Goal: Task Accomplishment & Management: Manage account settings

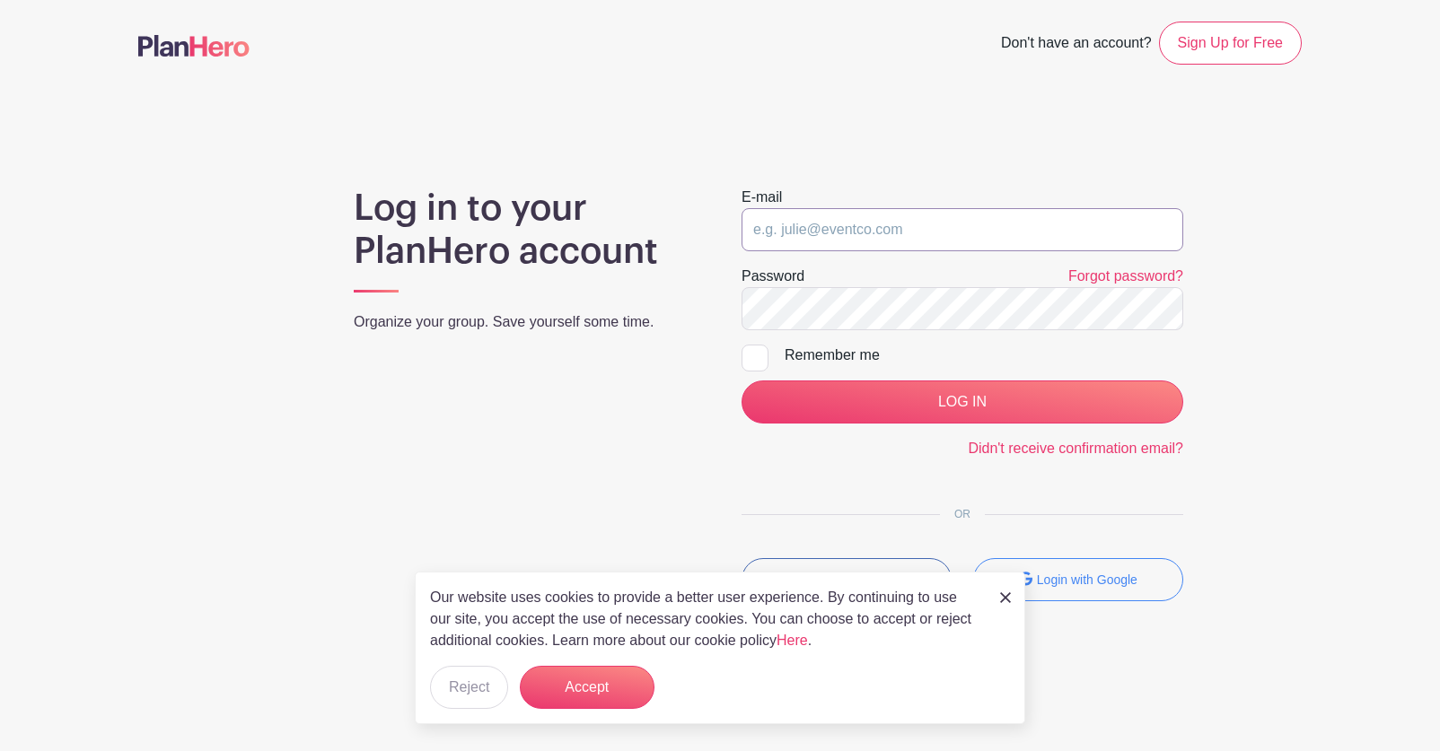
type input "[EMAIL_ADDRESS][DOMAIN_NAME]"
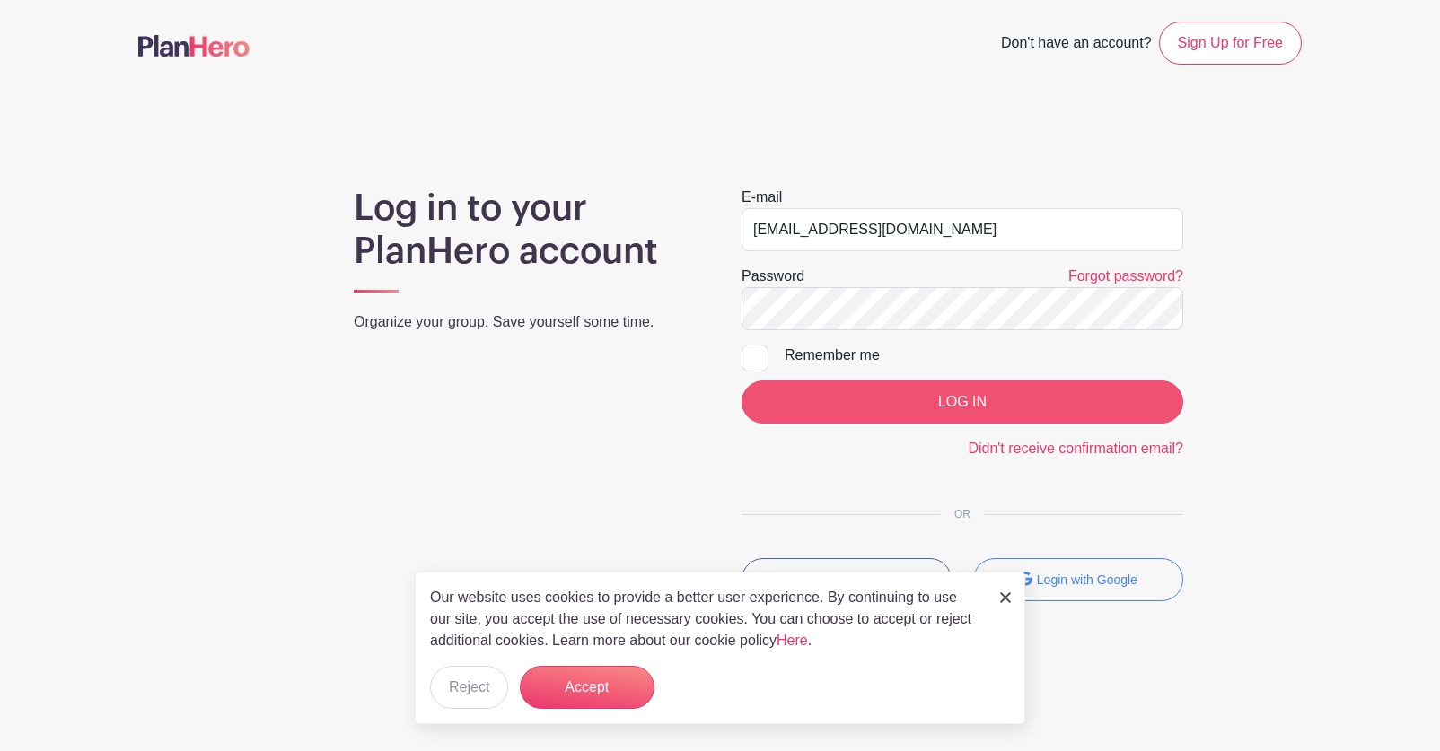
click at [1014, 407] on input "LOG IN" at bounding box center [962, 402] width 442 height 43
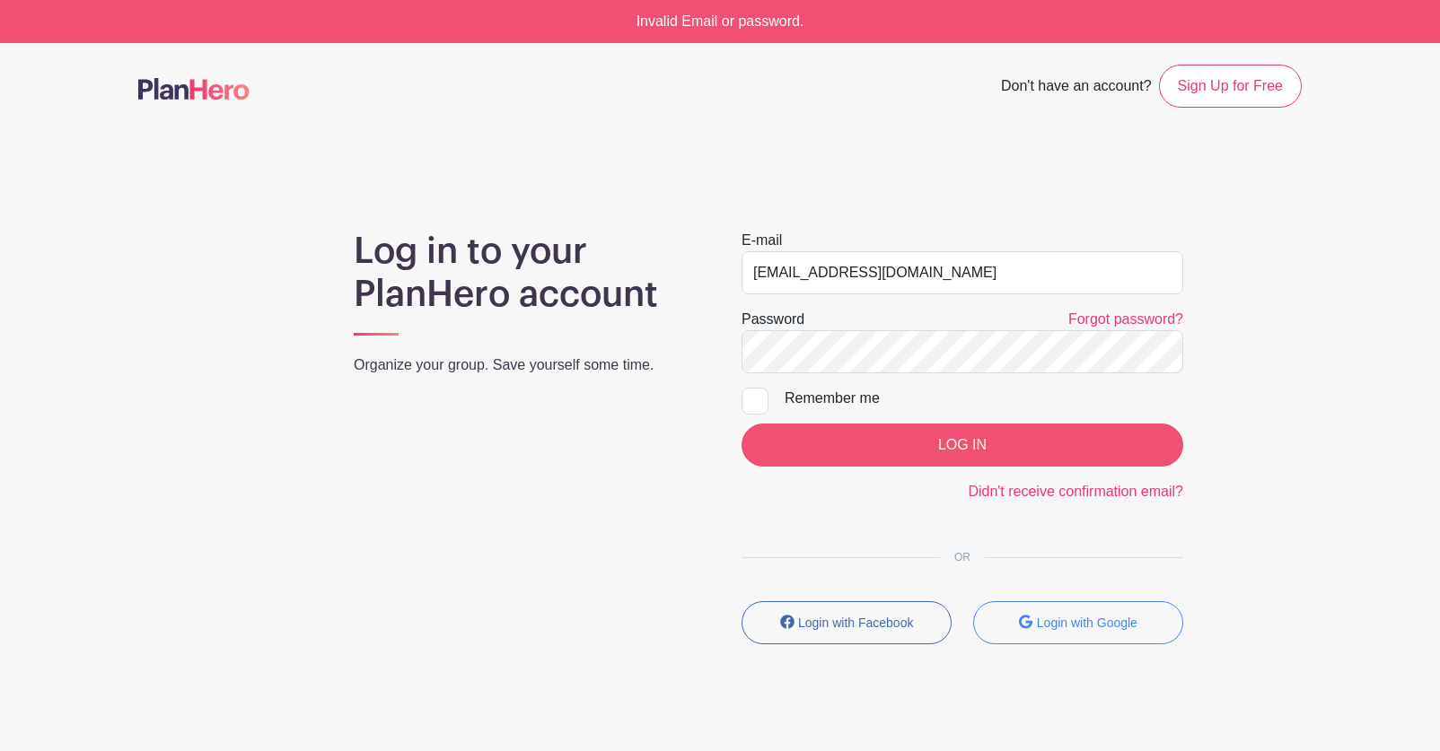
click at [970, 438] on input "LOG IN" at bounding box center [962, 445] width 442 height 43
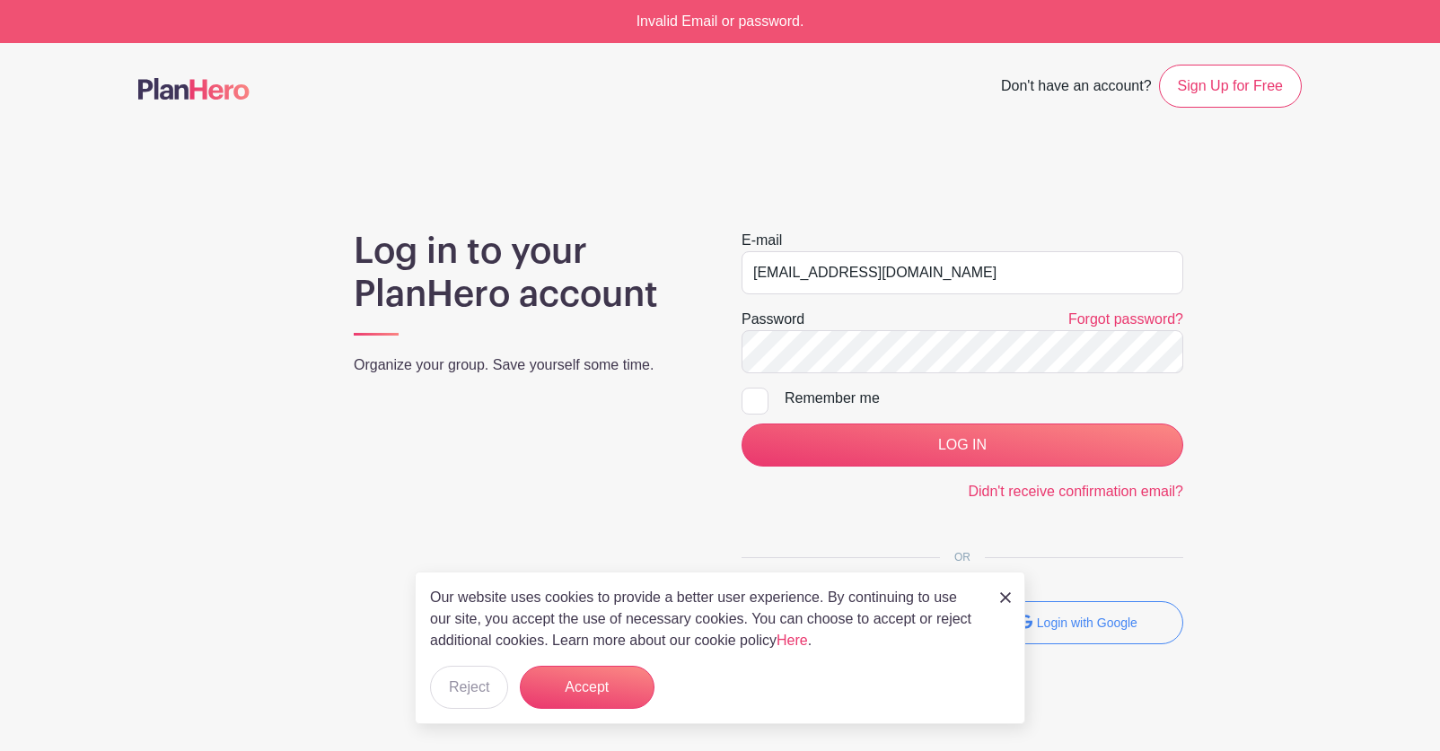
click at [1016, 304] on form "E-mail FranUsher2011@gmail.com Password Forgot password? Remember me LOG IN Did…" at bounding box center [962, 366] width 442 height 273
click at [458, 680] on button "Reject" at bounding box center [469, 687] width 78 height 43
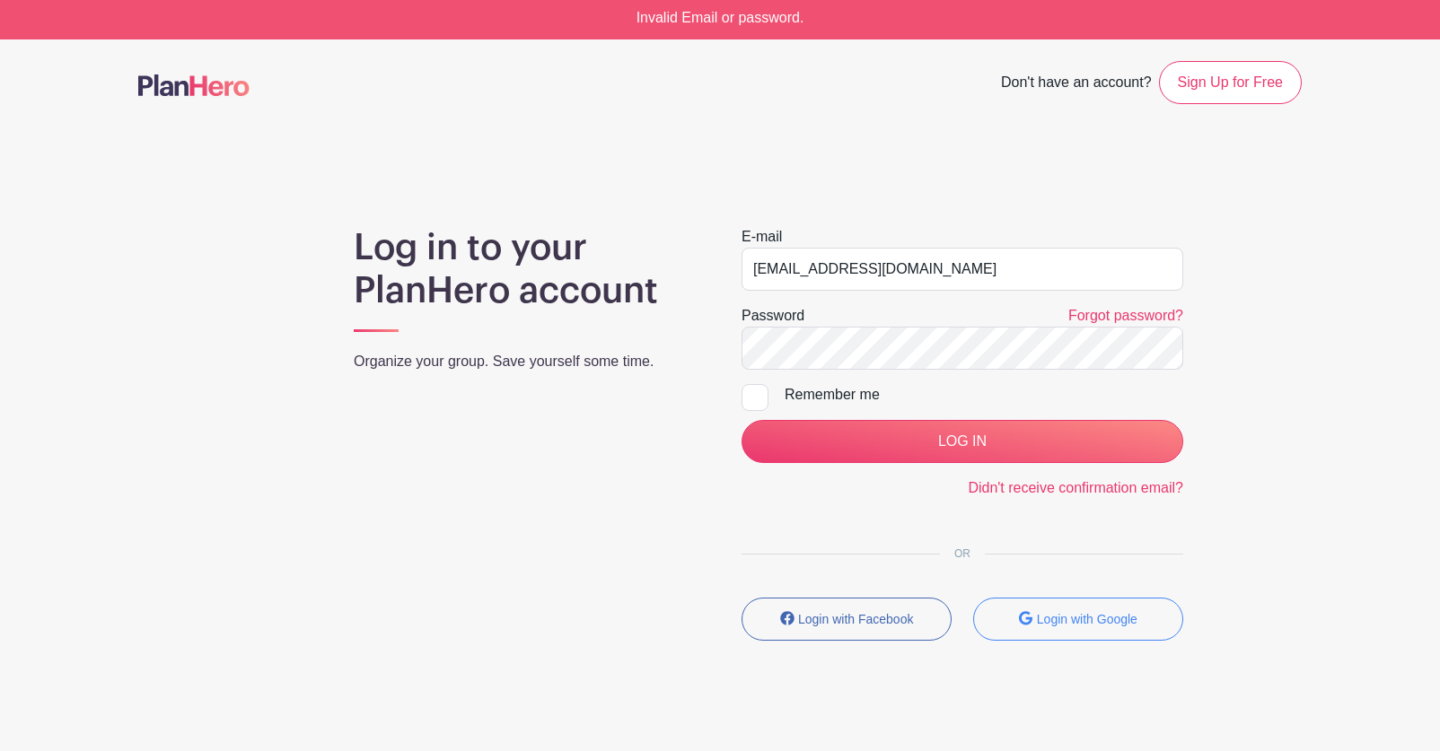
scroll to position [2, 0]
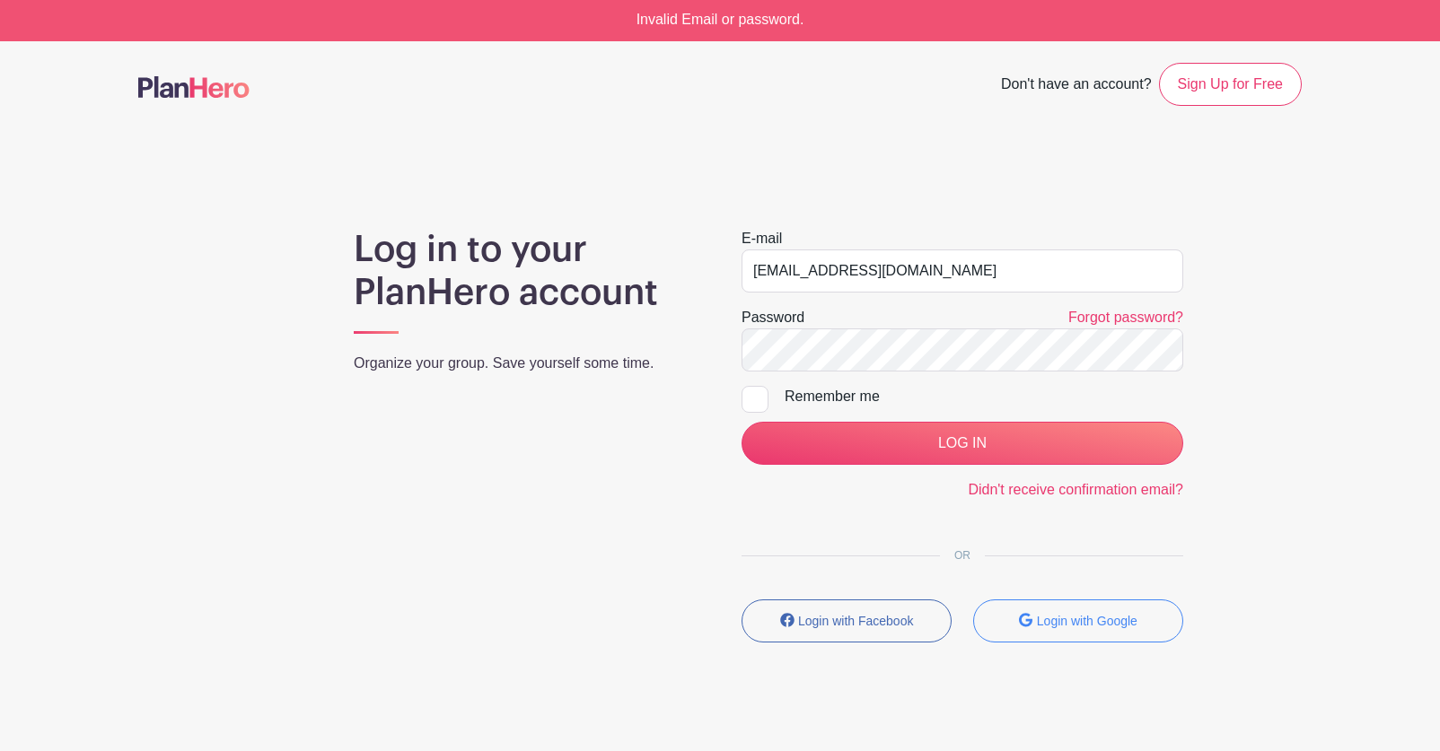
click at [962, 443] on input "LOG IN" at bounding box center [962, 443] width 442 height 43
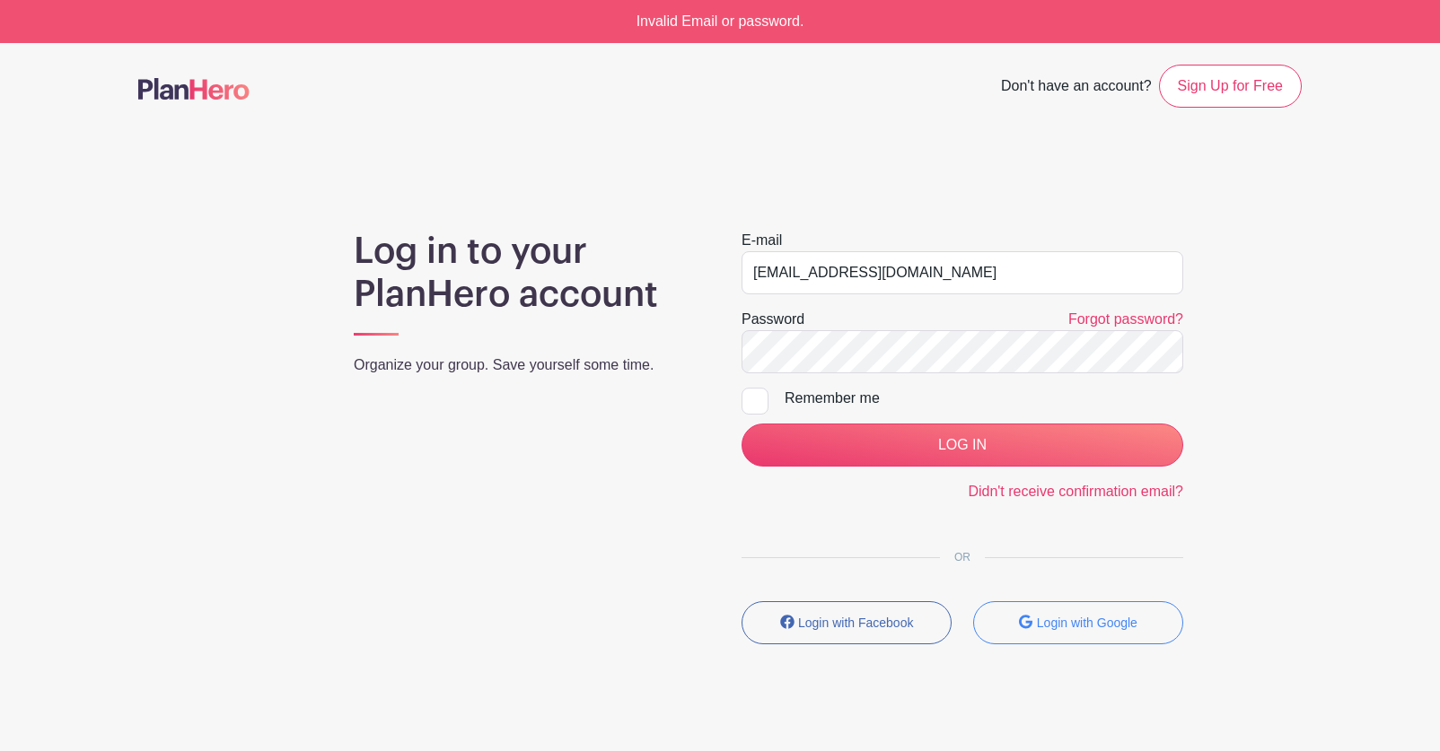
click at [1306, 337] on div "Log in to your PlanHero account Organize your group. Save yourself some time. E…" at bounding box center [719, 444] width 1185 height 429
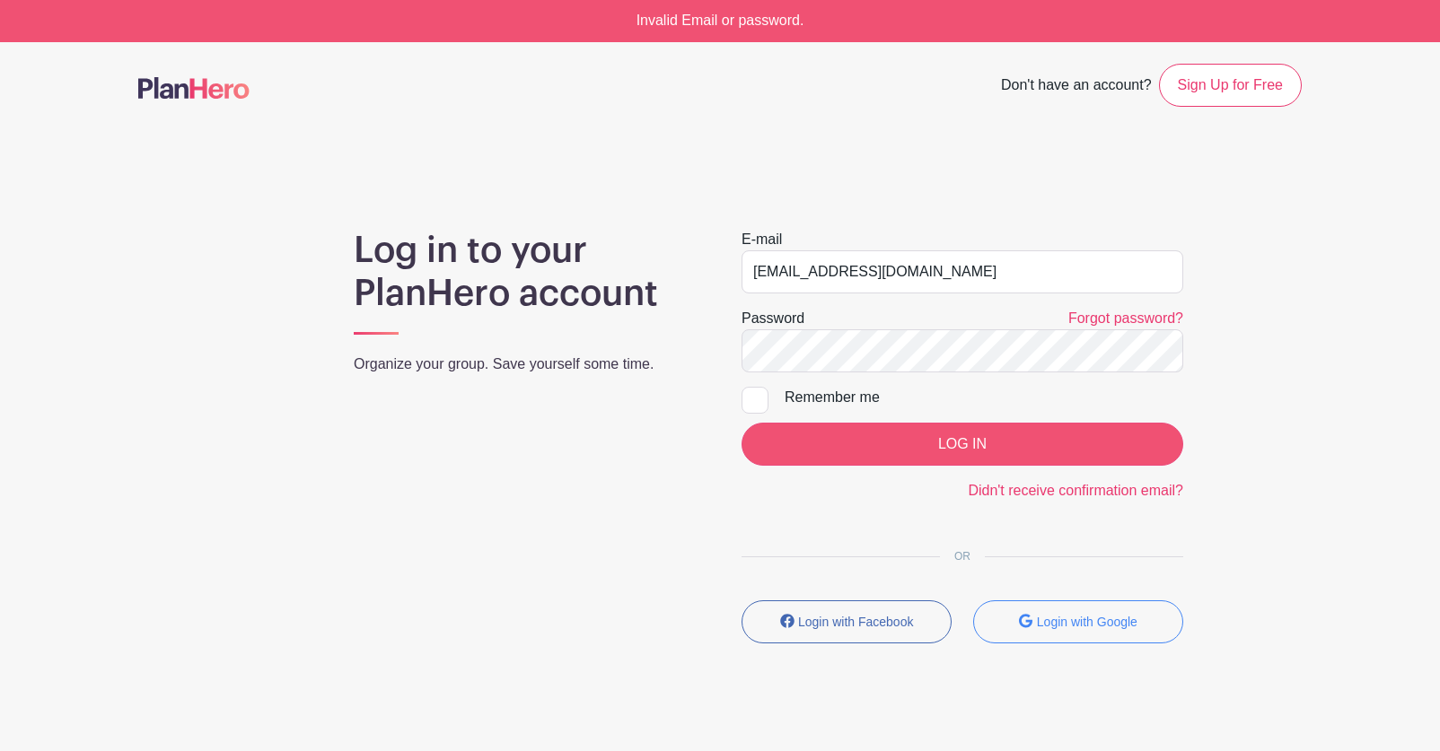
click at [974, 445] on input "LOG IN" at bounding box center [962, 444] width 442 height 43
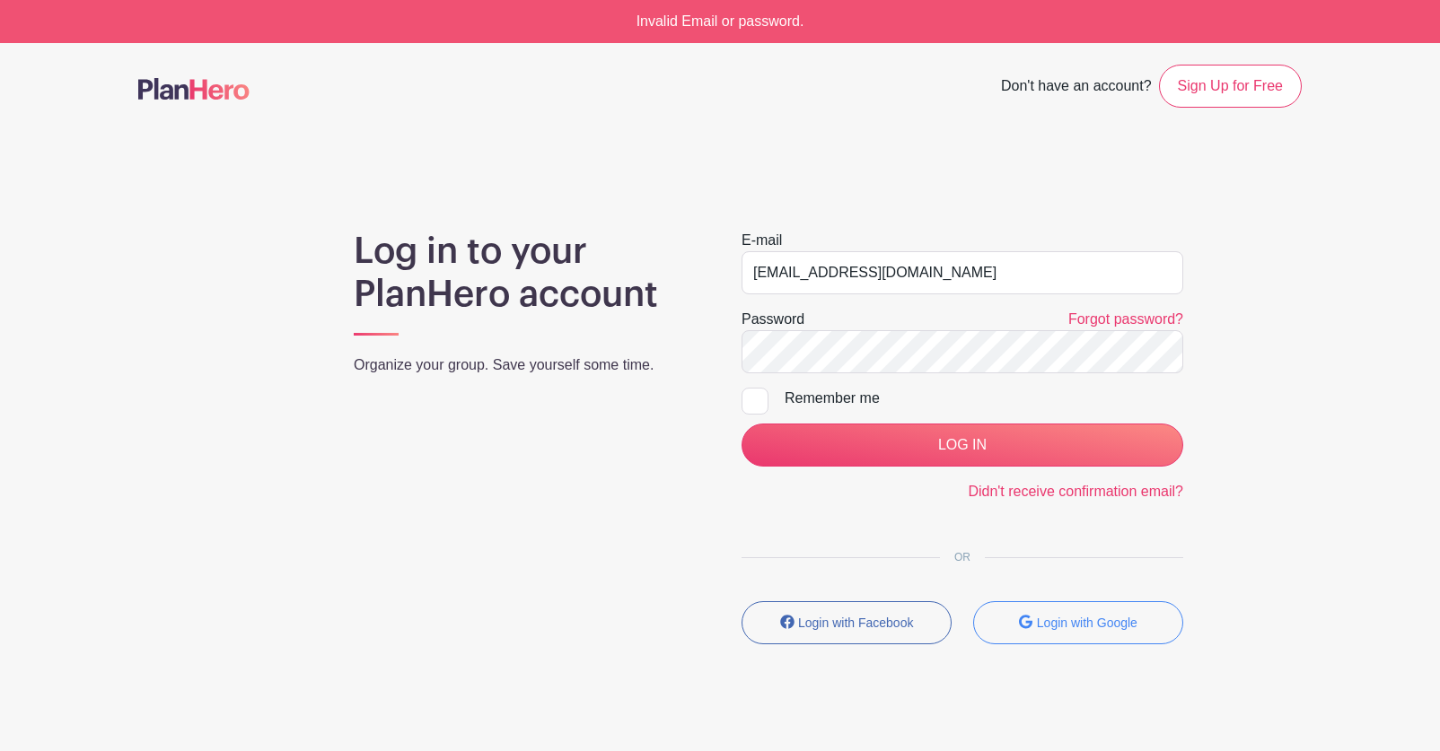
click at [974, 445] on input "LOG IN" at bounding box center [962, 445] width 442 height 43
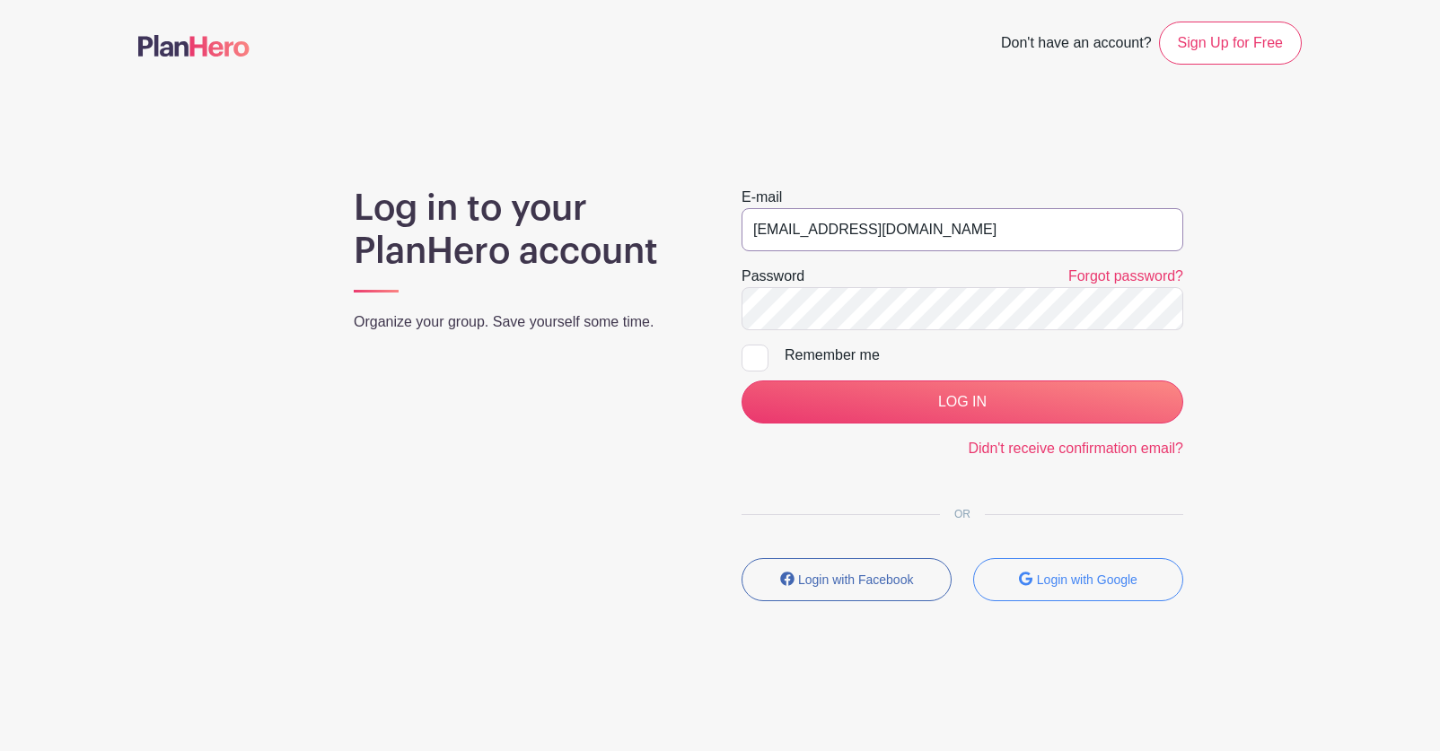
type input "[EMAIL_ADDRESS][DOMAIN_NAME]"
click at [1031, 396] on input "LOG IN" at bounding box center [962, 402] width 442 height 43
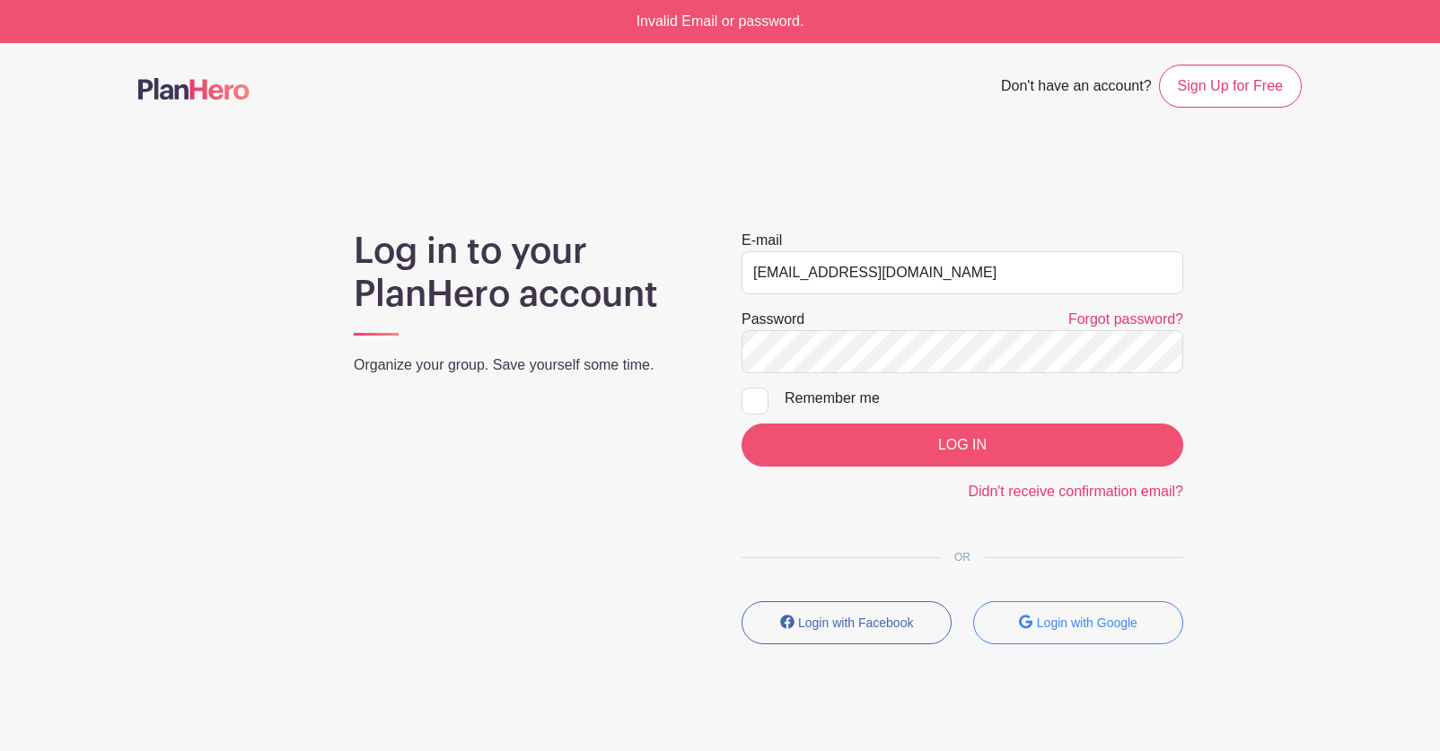
click at [1003, 445] on input "LOG IN" at bounding box center [962, 445] width 442 height 43
click at [1003, 445] on div "LOG IN" at bounding box center [962, 445] width 442 height 43
click at [1237, 377] on div "Log in to your PlanHero account Organize your group. Save yourself some time. E…" at bounding box center [719, 444] width 1163 height 429
click at [1070, 495] on link "Didn't receive confirmation email?" at bounding box center [1075, 491] width 215 height 15
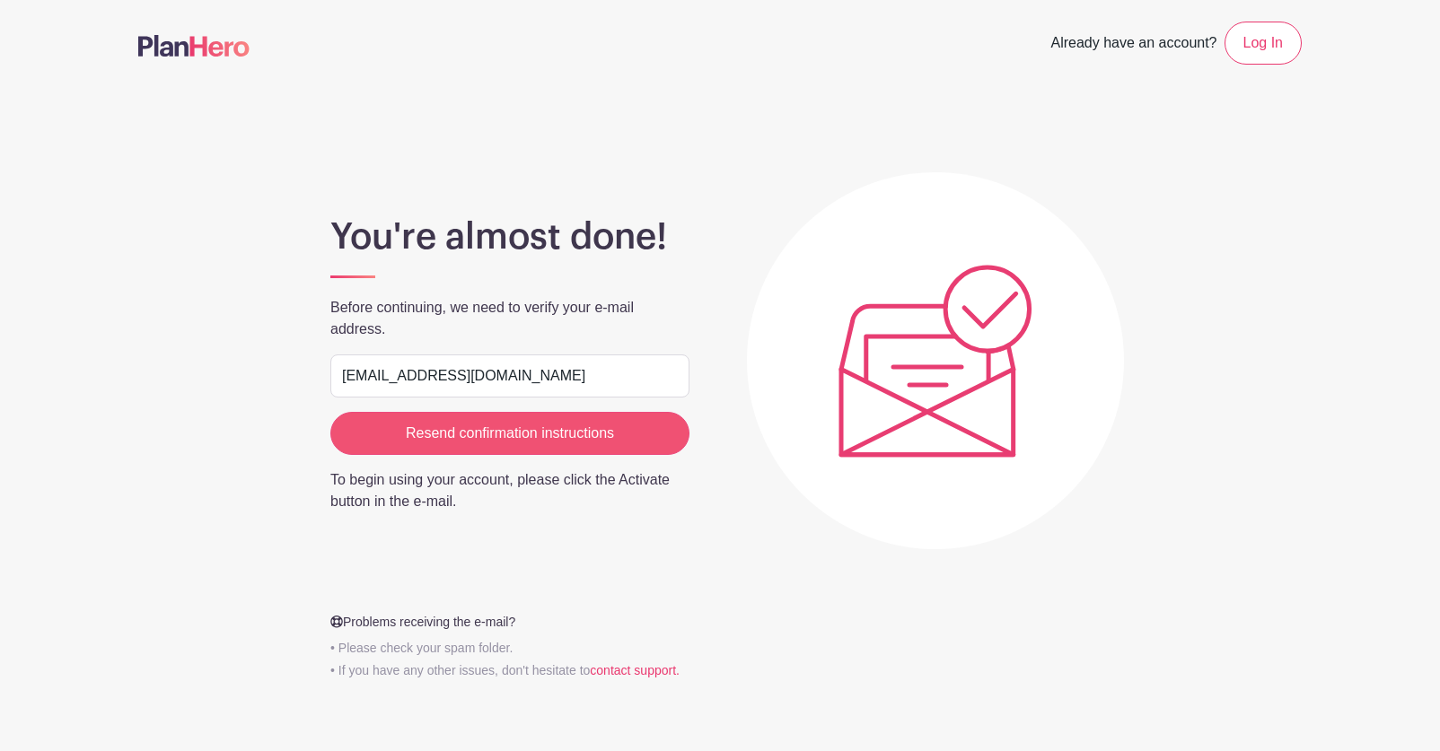
type input "[EMAIL_ADDRESS][DOMAIN_NAME]"
click at [556, 434] on input "Resend confirmation instructions" at bounding box center [509, 433] width 359 height 43
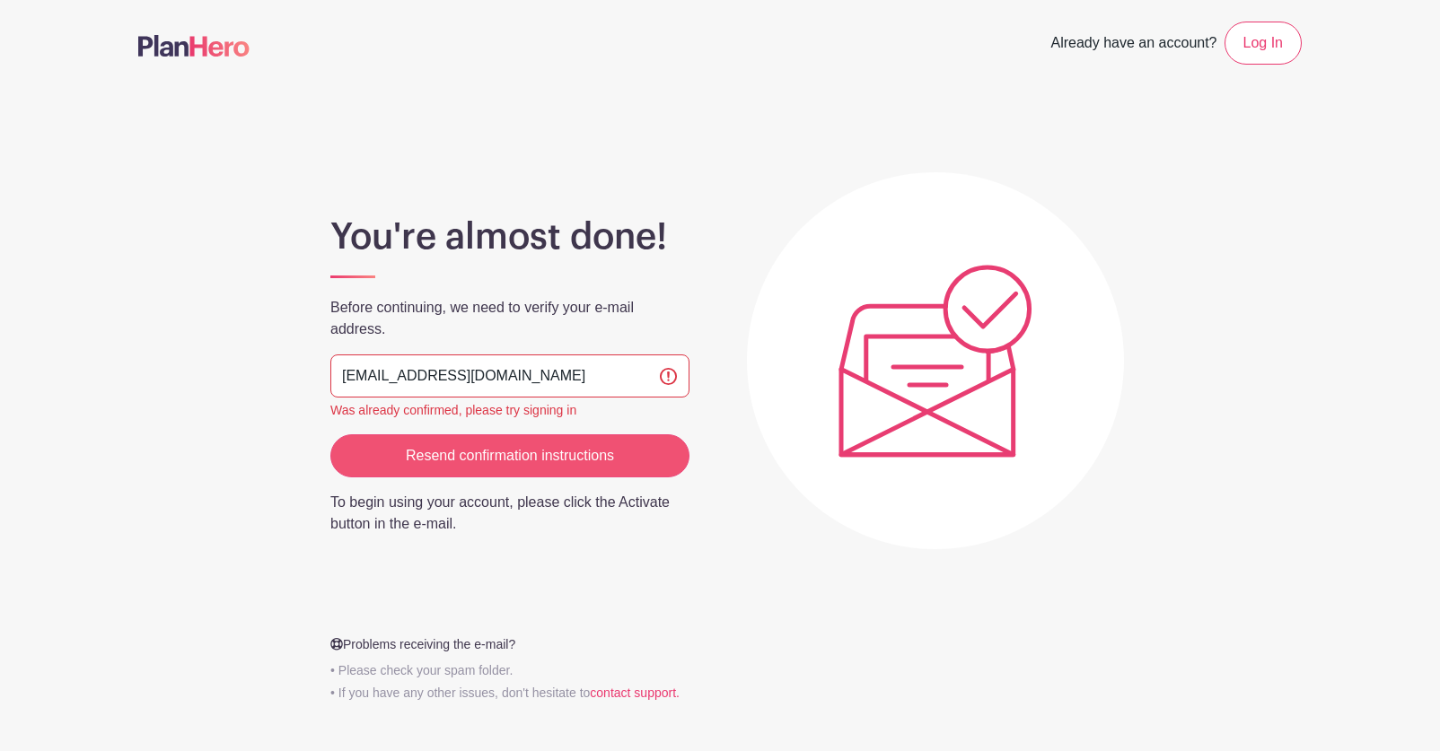
click at [583, 453] on input "Resend confirmation instructions" at bounding box center [509, 455] width 359 height 43
